Goal: Information Seeking & Learning: Learn about a topic

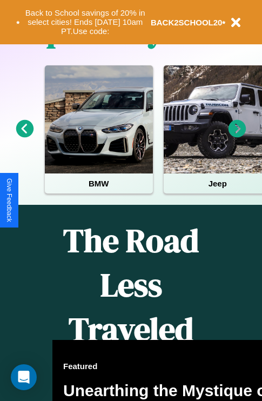
scroll to position [1309, 0]
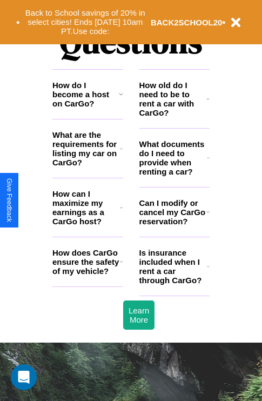
click at [121, 266] on icon at bounding box center [121, 261] width 3 height 9
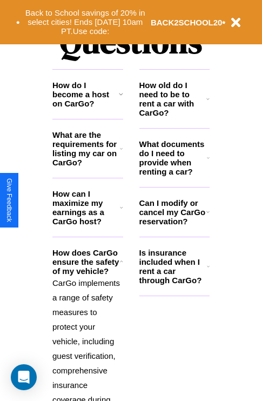
click at [174, 175] on h3 "What documents do I need to provide when renting a car?" at bounding box center [173, 157] width 68 height 37
click at [208, 162] on icon at bounding box center [208, 157] width 3 height 9
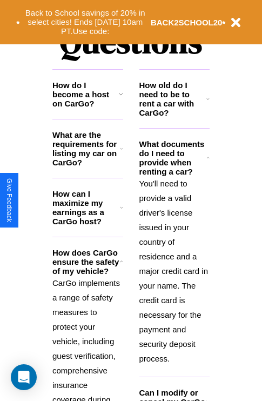
click at [88, 225] on h3 "How can I maximize my earnings as a CarGo host?" at bounding box center [86, 207] width 68 height 37
click at [121, 266] on icon at bounding box center [121, 261] width 3 height 9
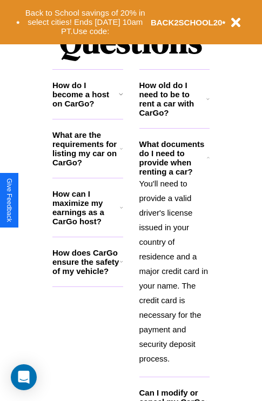
click at [174, 270] on p "You'll need to provide a valid driver's license issued in your country of resid…" at bounding box center [174, 271] width 71 height 190
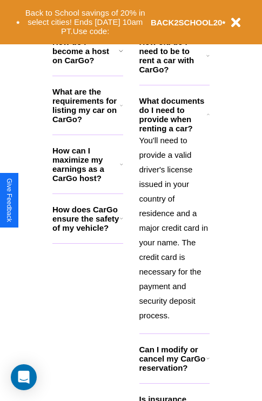
click at [174, 372] on h3 "Can I modify or cancel my CarGo reservation?" at bounding box center [172, 359] width 67 height 28
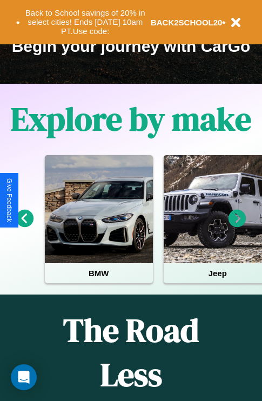
scroll to position [166, 0]
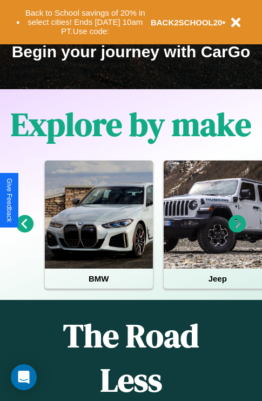
click at [237, 231] on icon at bounding box center [238, 224] width 18 height 18
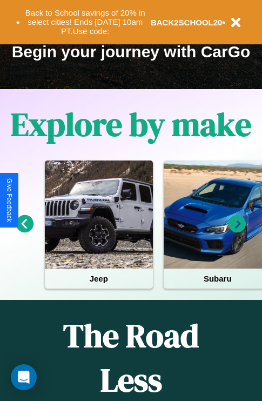
click at [24, 231] on icon at bounding box center [25, 224] width 18 height 18
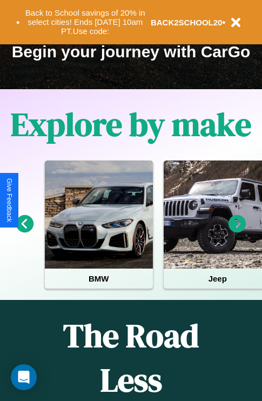
click at [237, 231] on icon at bounding box center [238, 224] width 18 height 18
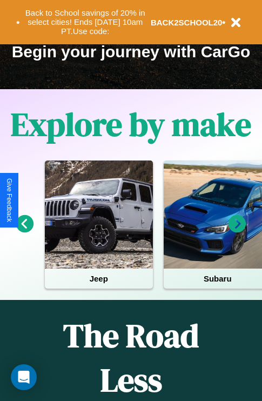
click at [237, 231] on icon at bounding box center [238, 224] width 18 height 18
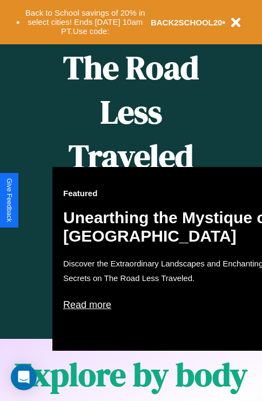
scroll to position [442, 0]
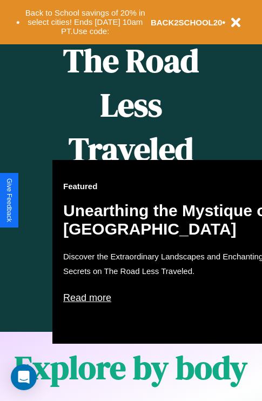
click at [131, 200] on div "Featured Unearthing the Mystique of [GEOGRAPHIC_DATA] Discover the Extraordinar…" at bounding box center [171, 252] width 238 height 184
